Goal: Task Accomplishment & Management: Use online tool/utility

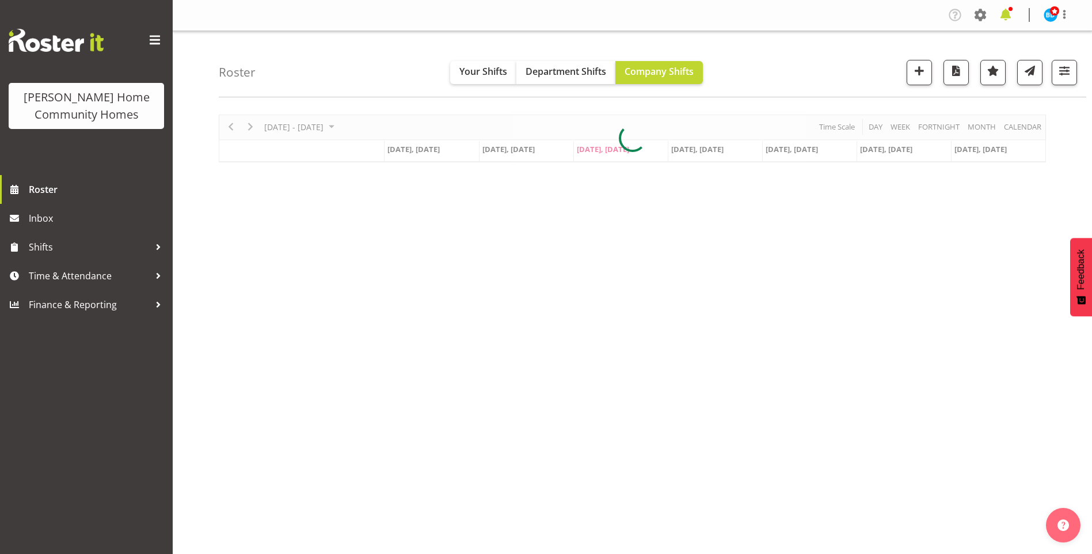
click at [1009, 10] on span at bounding box center [1005, 15] width 18 height 18
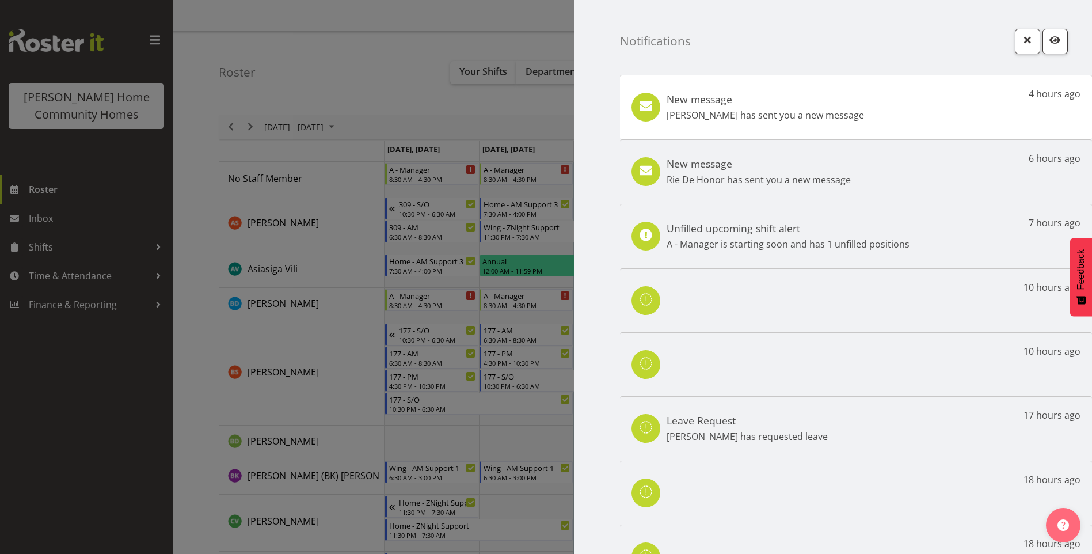
click at [854, 120] on p "Janen Jamodiong has sent you a new message" at bounding box center [765, 115] width 197 height 14
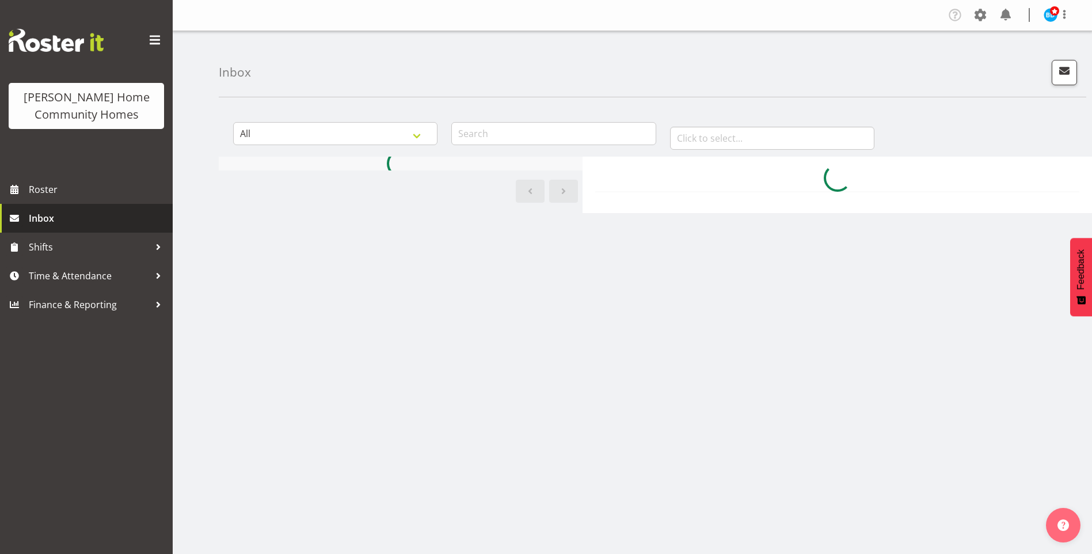
drag, startPoint x: 0, startPoint y: 0, endPoint x: 66, endPoint y: 220, distance: 229.5
click at [65, 220] on span "Inbox" at bounding box center [98, 218] width 138 height 17
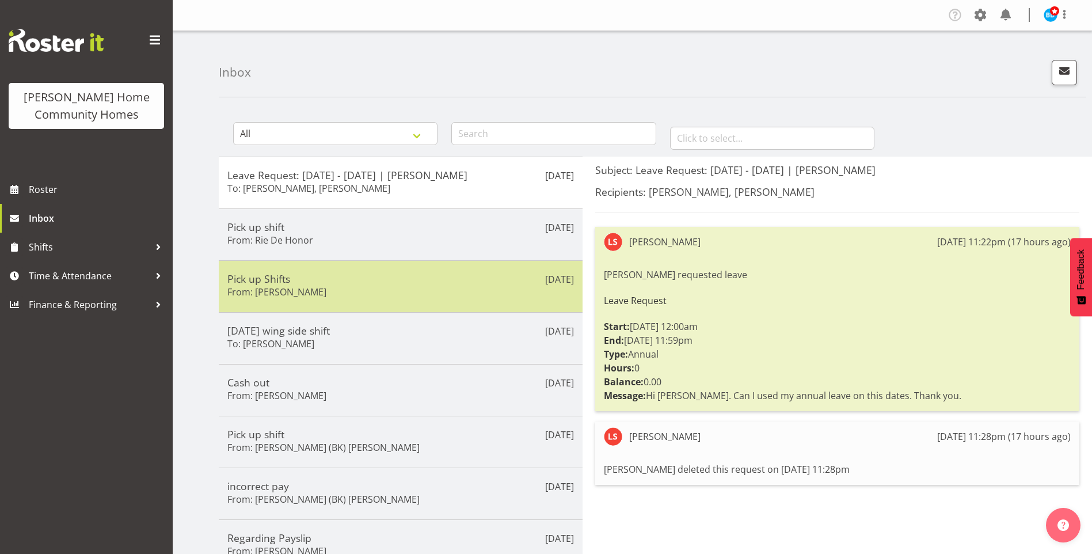
click at [378, 290] on div "Pick up Shifts From: Janen Jamodiong" at bounding box center [400, 286] width 347 height 28
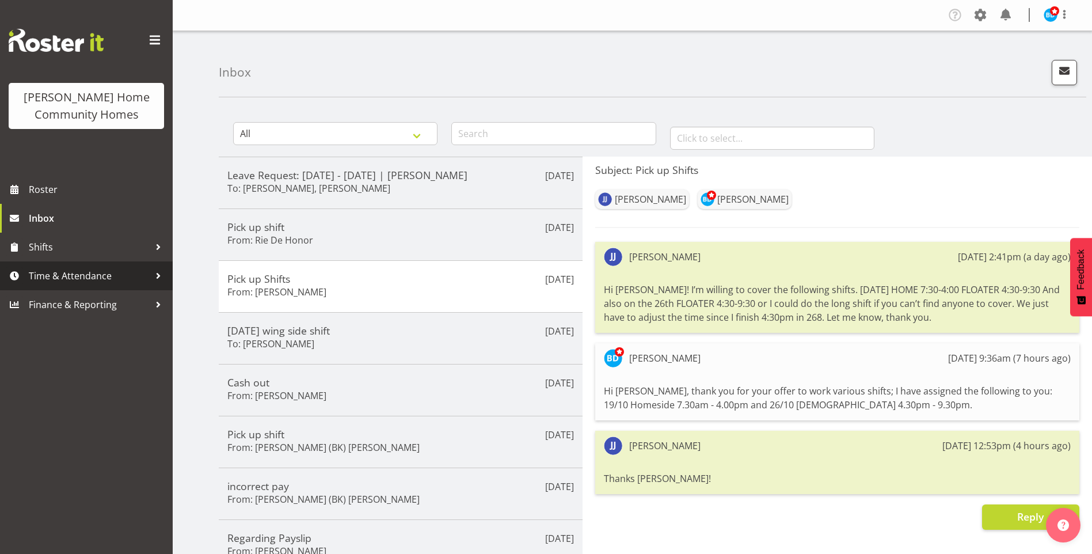
click at [93, 275] on span "Time & Attendance" at bounding box center [89, 275] width 121 height 17
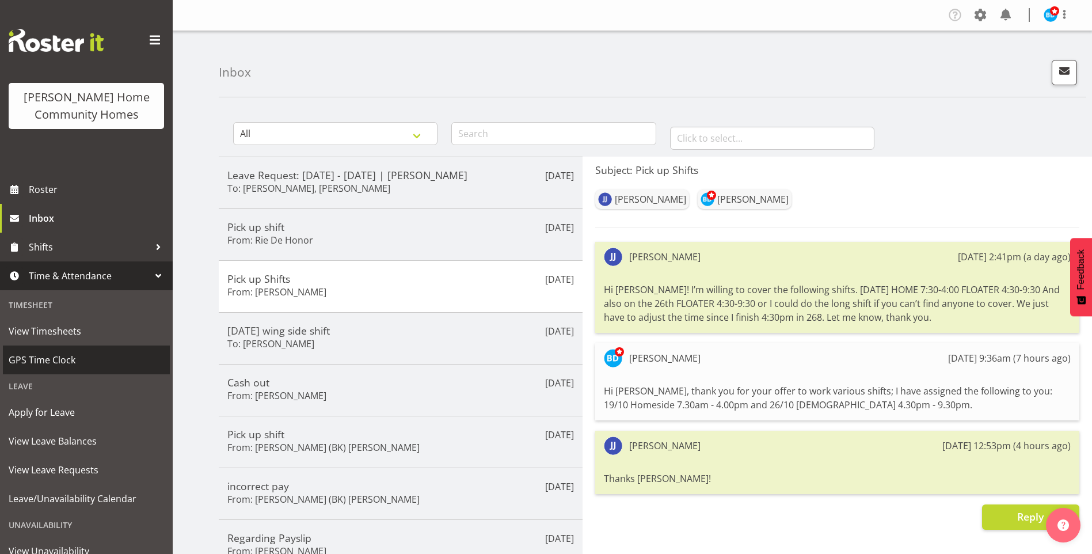
click at [67, 366] on span "GPS Time Clock" at bounding box center [86, 359] width 155 height 17
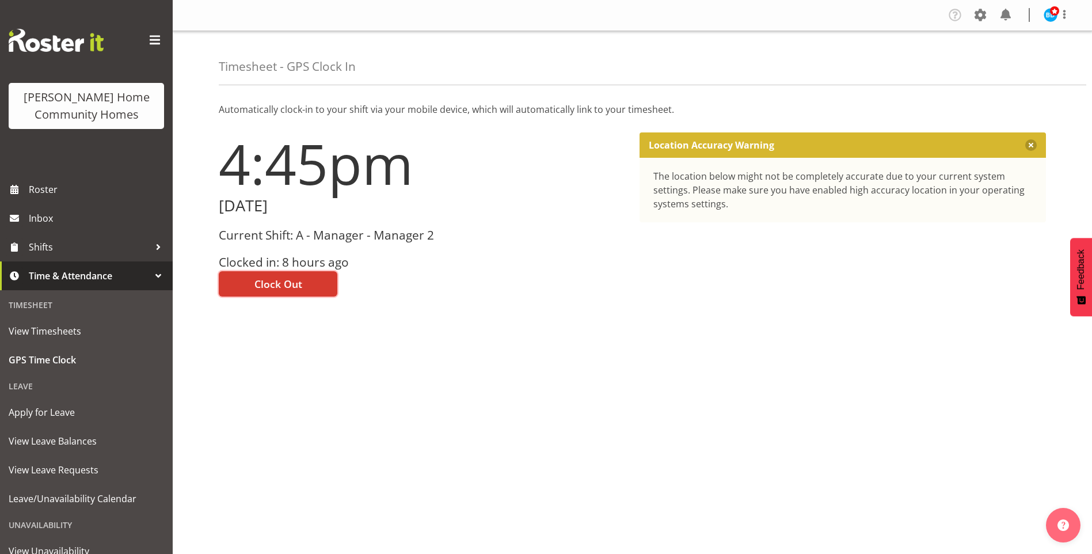
click at [279, 285] on span "Clock Out" at bounding box center [278, 283] width 48 height 15
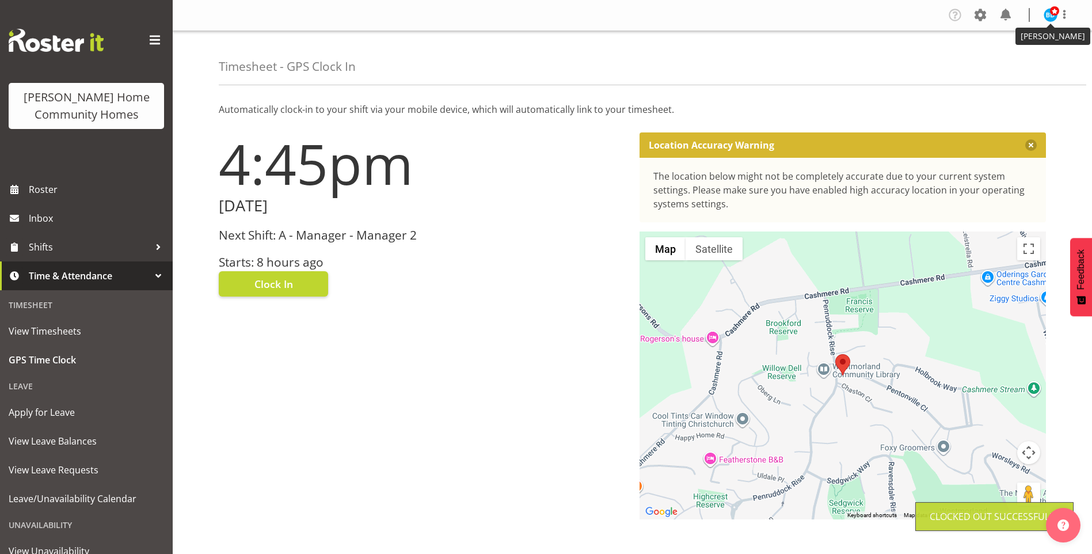
click at [1050, 12] on span at bounding box center [1054, 10] width 9 height 9
drag, startPoint x: 1005, startPoint y: 62, endPoint x: 987, endPoint y: 54, distance: 19.9
click at [1005, 61] on link "Log Out" at bounding box center [1016, 60] width 111 height 21
